Goal: Task Accomplishment & Management: Manage account settings

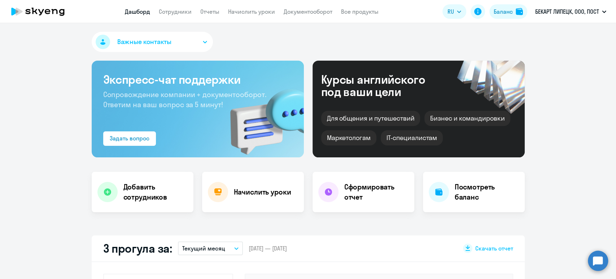
select select "30"
click at [176, 11] on link "Сотрудники" at bounding box center [175, 11] width 33 height 7
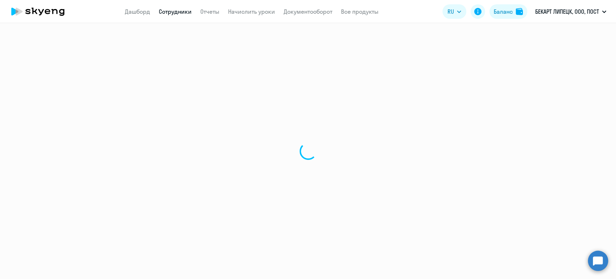
select select "30"
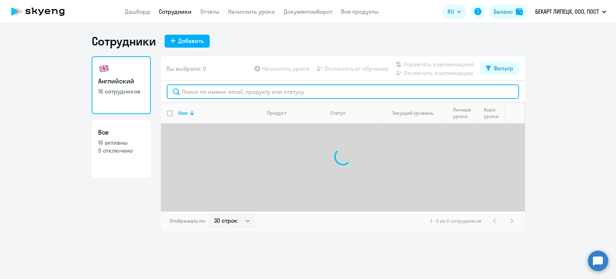
click at [201, 90] on input "text" at bounding box center [343, 91] width 352 height 14
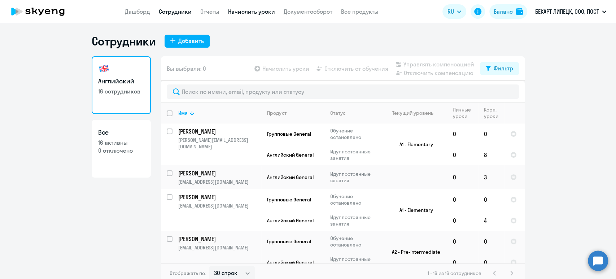
drag, startPoint x: 251, startPoint y: 18, endPoint x: 248, endPoint y: 10, distance: 8.0
click at [250, 17] on app-header "Дашборд Сотрудники Отчеты Начислить уроки Документооборот Все продукты Дашборд …" at bounding box center [308, 11] width 616 height 23
click at [248, 9] on link "Начислить уроки" at bounding box center [251, 11] width 47 height 7
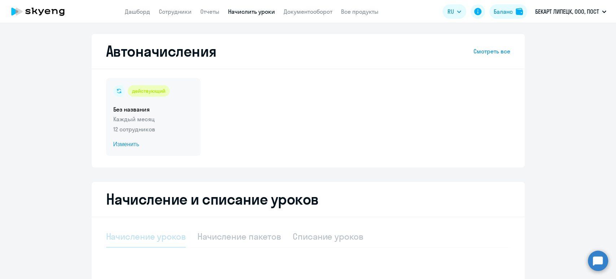
select select "10"
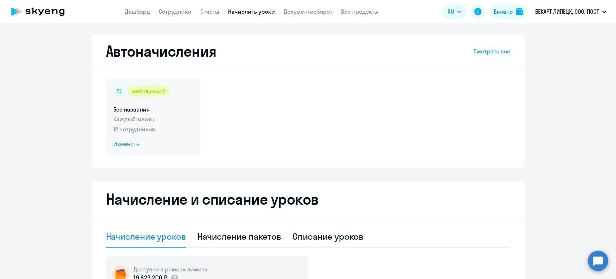
click at [126, 144] on span "Изменить" at bounding box center [153, 144] width 80 height 9
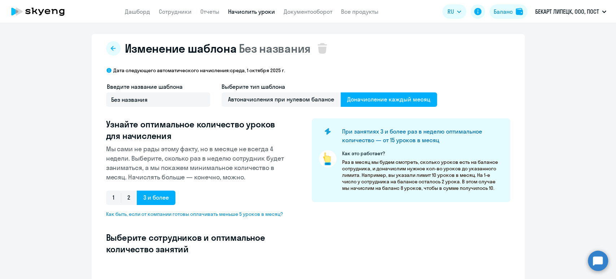
select select "10"
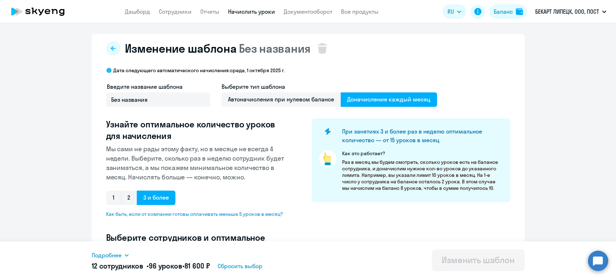
scroll to position [48, 0]
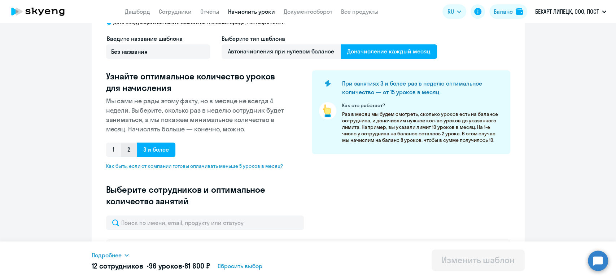
click at [128, 149] on span "2" at bounding box center [129, 150] width 16 height 14
click at [0, 0] on input "2" at bounding box center [0, 0] width 0 height 0
click at [112, 148] on span "1" at bounding box center [113, 150] width 15 height 14
click at [0, 0] on input "1" at bounding box center [0, 0] width 0 height 0
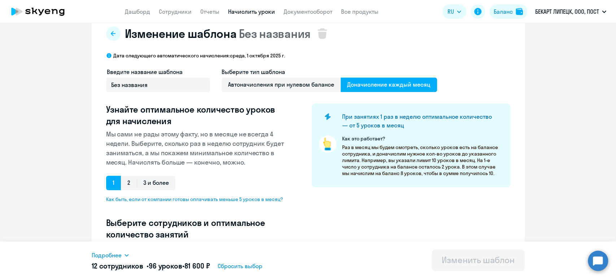
scroll to position [0, 0]
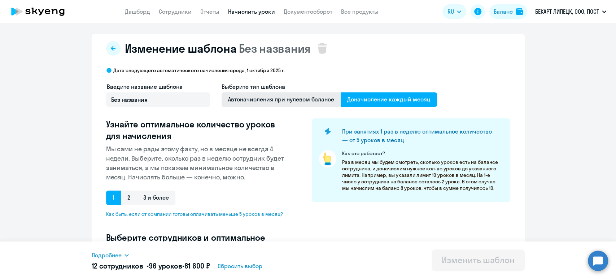
click at [288, 98] on span "Автоначисления при нулевом балансе" at bounding box center [281, 99] width 119 height 14
click at [0, 0] on input "Автоначисления при нулевом балансе" at bounding box center [0, 0] width 0 height 0
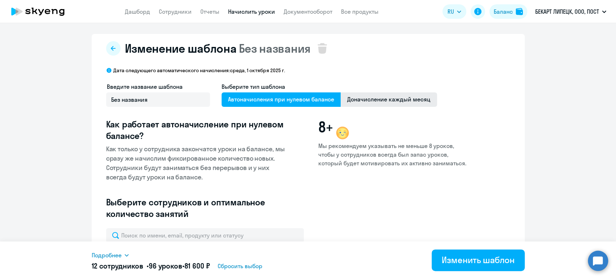
click at [381, 101] on span "Доначисление каждый месяц" at bounding box center [389, 99] width 96 height 14
click at [0, 0] on input "Доначисление каждый месяц" at bounding box center [0, 0] width 0 height 0
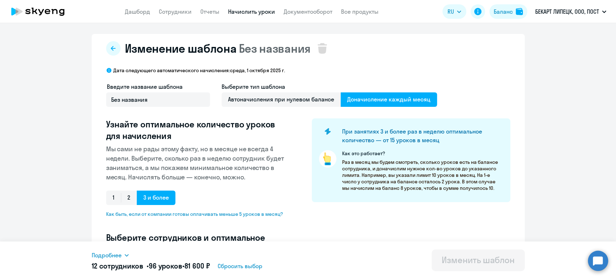
click at [171, 16] on app-header "Дашборд Сотрудники Отчеты Начислить уроки Документооборот Все продукты Дашборд …" at bounding box center [308, 11] width 616 height 23
click at [176, 12] on link "Сотрудники" at bounding box center [175, 11] width 33 height 7
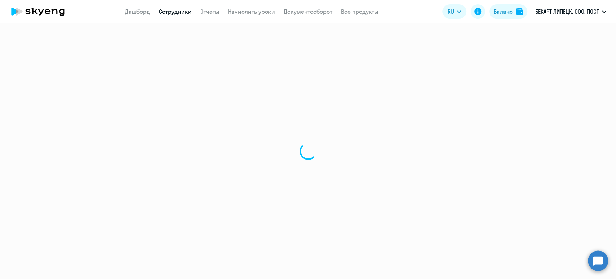
select select "30"
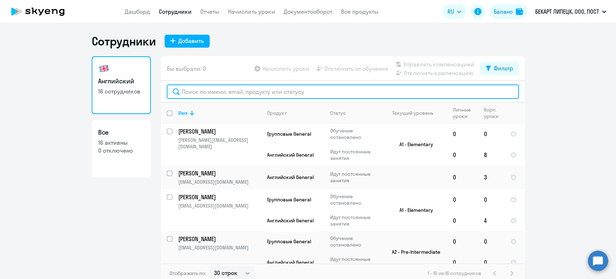
click at [208, 88] on input "text" at bounding box center [343, 91] width 352 height 14
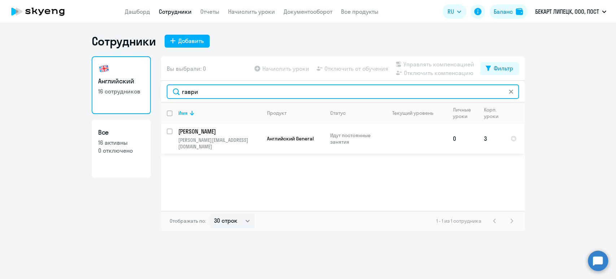
type input "гаври"
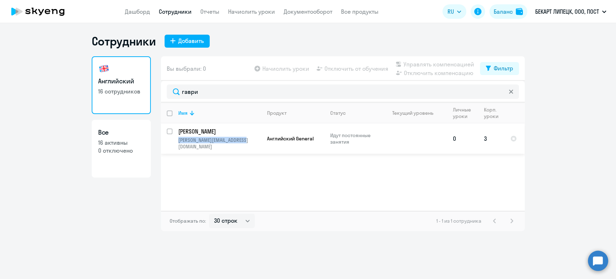
copy p "[PERSON_NAME][EMAIL_ADDRESS][DOMAIN_NAME]"
drag, startPoint x: 252, startPoint y: 139, endPoint x: 173, endPoint y: 138, distance: 78.7
click at [173, 138] on td "[PERSON_NAME] [PERSON_NAME][EMAIL_ADDRESS][DOMAIN_NAME]" at bounding box center [216, 138] width 89 height 30
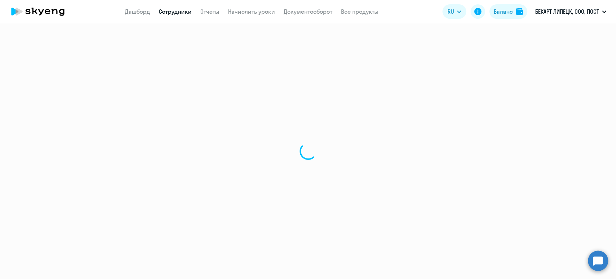
select select "english"
